Goal: Task Accomplishment & Management: Manage account settings

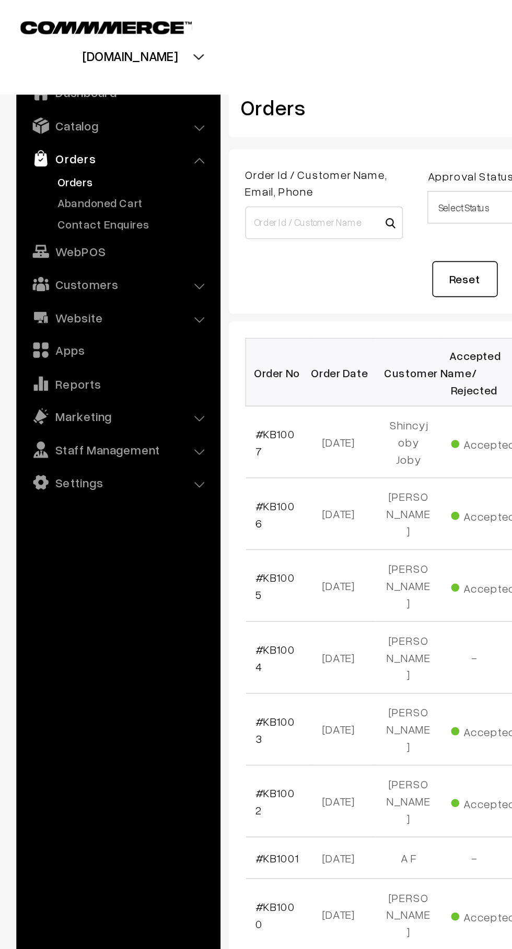
click at [43, 125] on link "Abandoned Cart" at bounding box center [85, 129] width 103 height 11
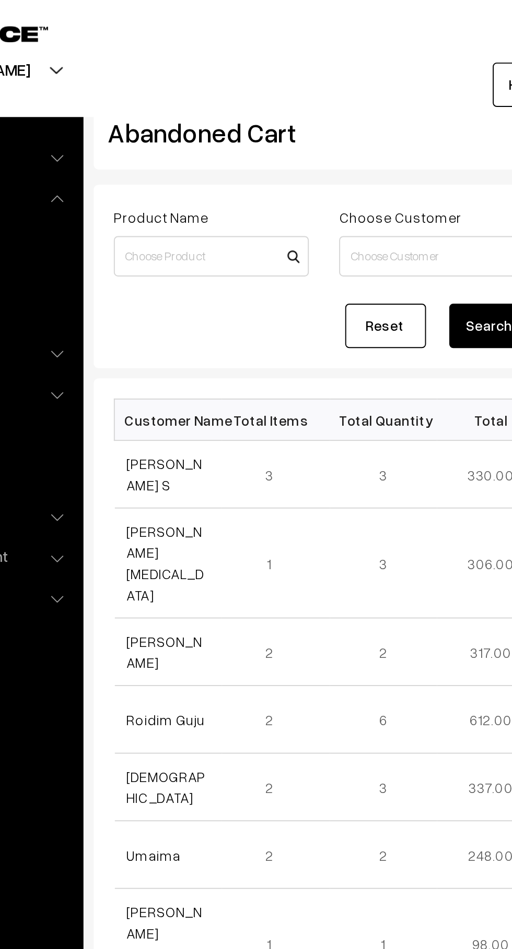
click at [168, 255] on link "[PERSON_NAME] S" at bounding box center [182, 245] width 39 height 20
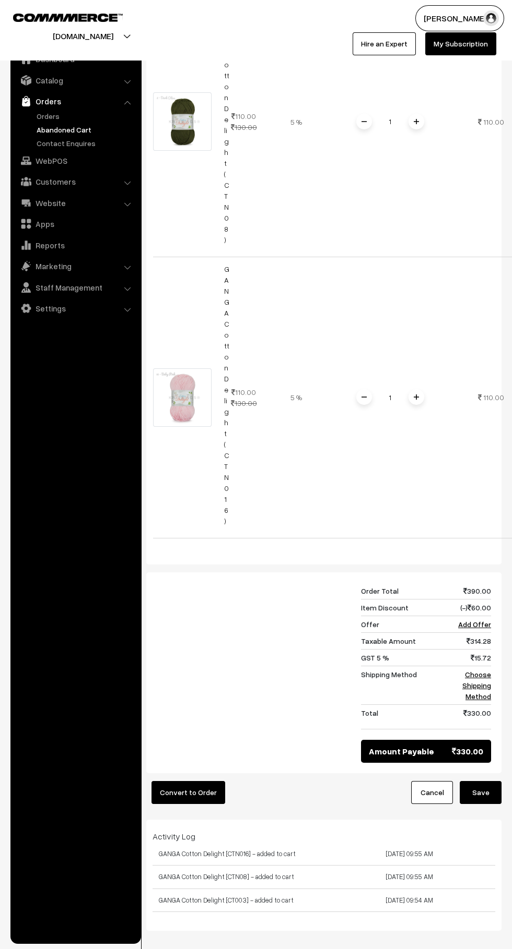
scroll to position [611, 0]
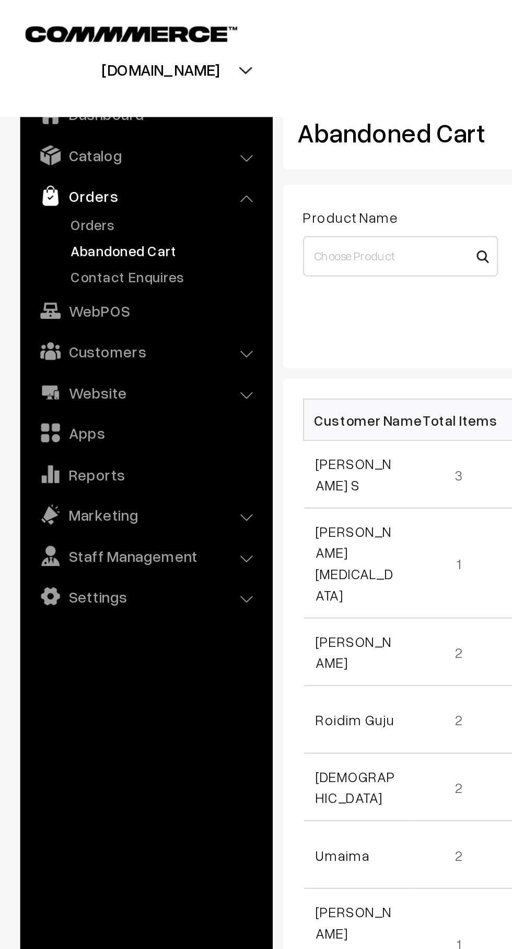
click at [31, 110] on link "Orders" at bounding box center [75, 101] width 124 height 19
click at [37, 116] on link "Orders" at bounding box center [85, 116] width 103 height 11
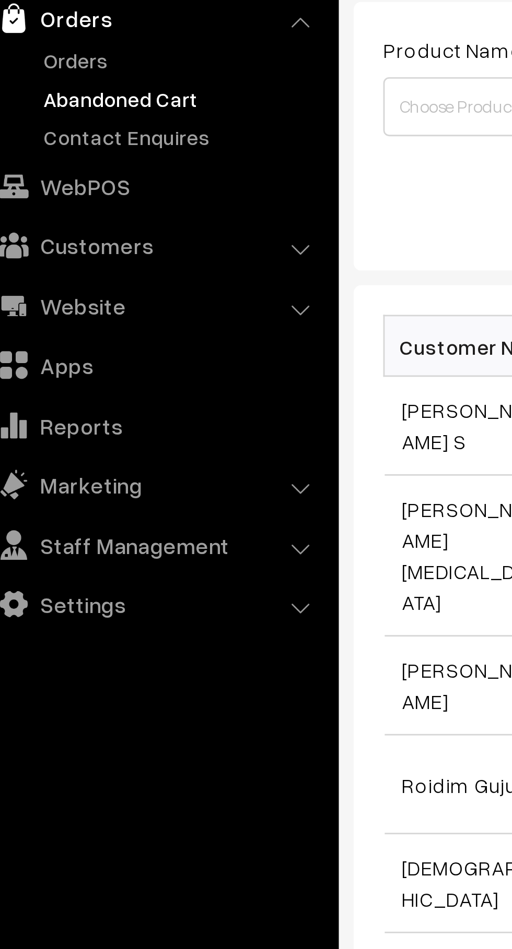
click at [51, 121] on link "Orders" at bounding box center [85, 116] width 103 height 11
